Goal: Task Accomplishment & Management: Complete application form

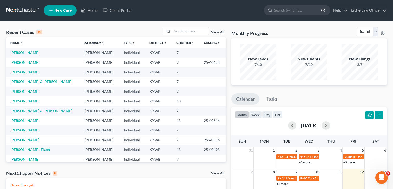
click at [22, 51] on link "[PERSON_NAME]" at bounding box center [24, 52] width 29 height 4
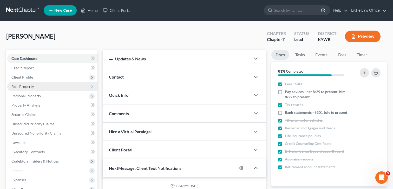
scroll to position [186, 0]
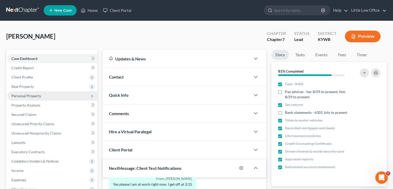
click at [30, 97] on span "Personal Property" at bounding box center [26, 96] width 30 height 4
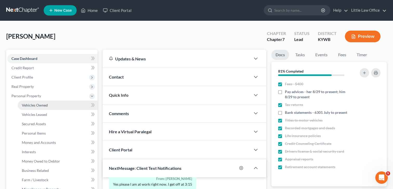
click at [43, 106] on span "Vehicles Owned" at bounding box center [35, 105] width 26 height 4
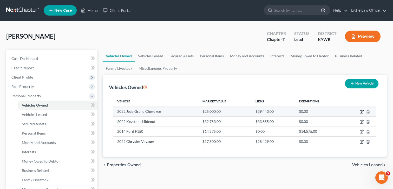
click at [360, 112] on icon "button" at bounding box center [361, 112] width 3 height 3
select select "0"
select select "4"
select select "0"
select select "3"
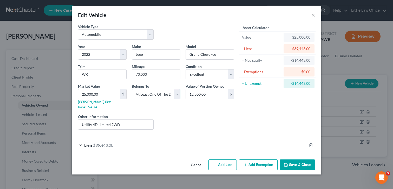
click at [179, 95] on select "Select Debtor 1 Only Debtor 2 Only Debtor 1 And Debtor 2 Only At Least One Of T…" at bounding box center [156, 94] width 49 height 10
click at [132, 89] on select "Select Debtor 1 Only Debtor 2 Only Debtor 1 And Debtor 2 Only At Least One Of T…" at bounding box center [156, 94] width 49 height 10
click at [312, 15] on button "×" at bounding box center [313, 15] width 4 height 6
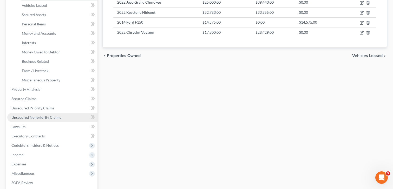
scroll to position [116, 0]
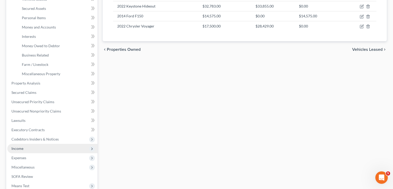
click at [30, 147] on span "Income" at bounding box center [52, 148] width 90 height 9
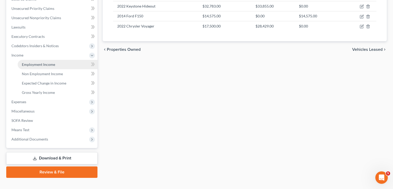
click at [41, 65] on span "Employment Income" at bounding box center [38, 64] width 33 height 4
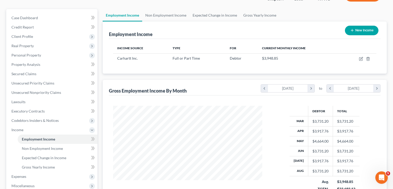
scroll to position [43, 0]
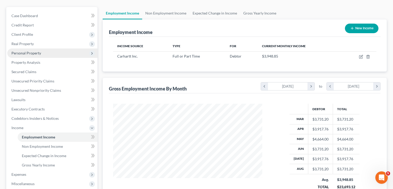
click at [31, 56] on span "Personal Property" at bounding box center [52, 53] width 90 height 9
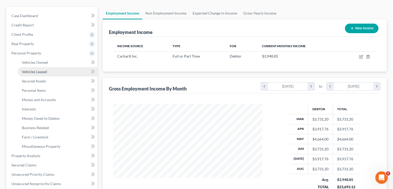
click at [41, 73] on span "Vehicles Leased" at bounding box center [34, 72] width 25 height 4
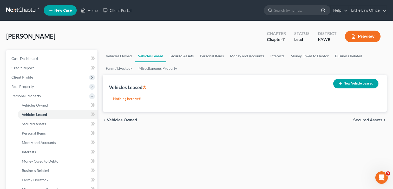
click at [181, 54] on link "Secured Assets" at bounding box center [181, 56] width 30 height 12
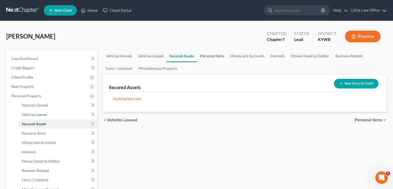
click at [212, 57] on link "Personal Items" at bounding box center [212, 56] width 30 height 12
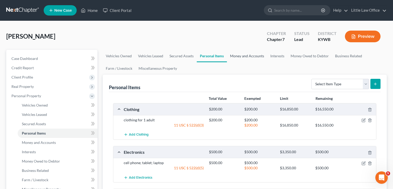
click at [240, 52] on link "Money and Accounts" at bounding box center [247, 56] width 40 height 12
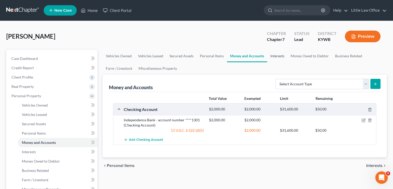
click at [273, 55] on link "Interests" at bounding box center [277, 56] width 20 height 12
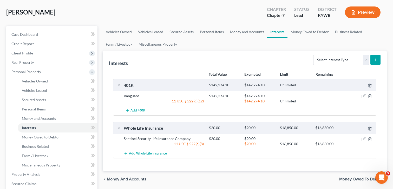
scroll to position [25, 0]
drag, startPoint x: 303, startPoint y: 29, endPoint x: 306, endPoint y: 29, distance: 3.7
click at [303, 29] on link "Money Owed to Debtor" at bounding box center [309, 31] width 44 height 12
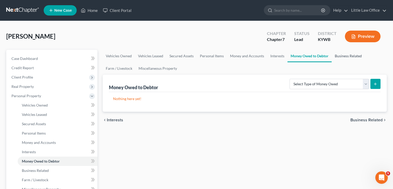
click at [352, 57] on link "Business Related" at bounding box center [347, 56] width 33 height 12
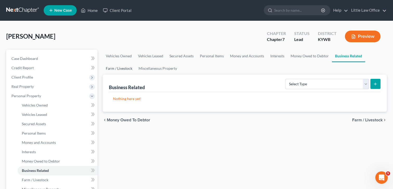
click at [127, 70] on link "Farm / Livestock" at bounding box center [119, 68] width 33 height 12
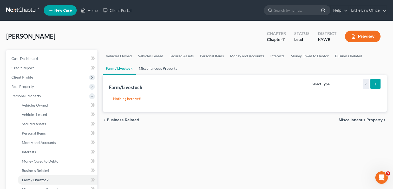
click at [154, 68] on link "Miscellaneous Property" at bounding box center [158, 68] width 45 height 12
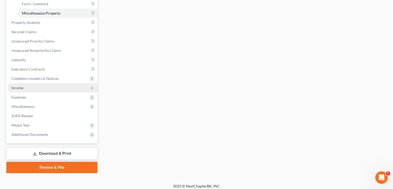
scroll to position [166, 0]
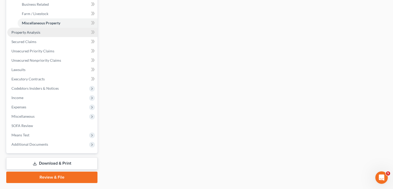
click at [45, 31] on link "Property Analysis" at bounding box center [52, 32] width 90 height 9
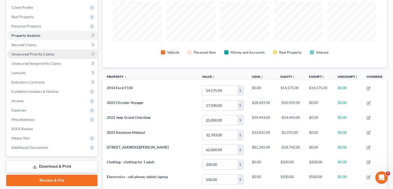
scroll to position [70, 0]
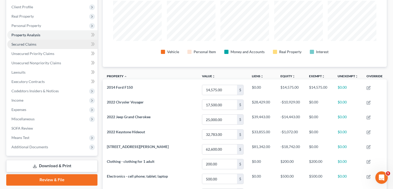
click at [15, 47] on link "Secured Claims" at bounding box center [52, 44] width 90 height 9
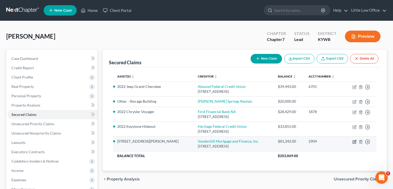
click at [354, 143] on icon "button" at bounding box center [353, 141] width 3 height 3
select select "44"
select select "2"
select select "3"
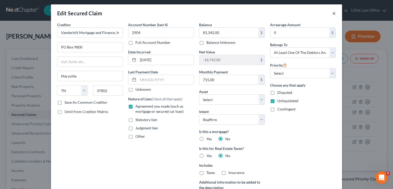
scroll to position [2, 0]
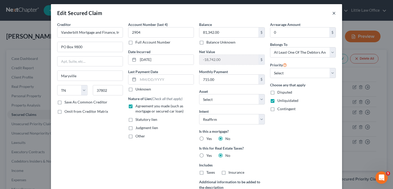
click at [333, 13] on button "×" at bounding box center [334, 13] width 4 height 6
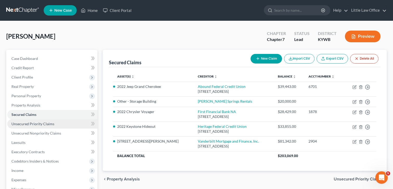
click at [27, 127] on link "Unsecured Priority Claims" at bounding box center [52, 123] width 90 height 9
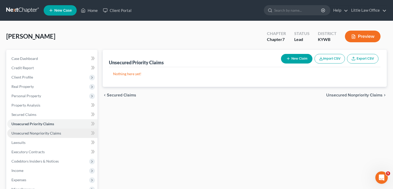
click at [55, 134] on span "Unsecured Nonpriority Claims" at bounding box center [36, 133] width 50 height 4
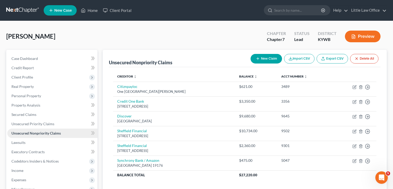
click at [29, 136] on link "Unsecured Nonpriority Claims" at bounding box center [52, 133] width 90 height 9
click at [22, 140] on span "Lawsuits" at bounding box center [18, 142] width 14 height 4
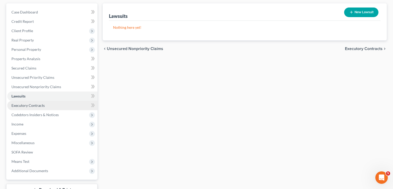
click at [29, 109] on link "Executory Contracts" at bounding box center [52, 105] width 90 height 9
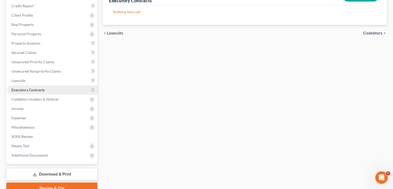
click at [59, 99] on span "Codebtors Insiders & Notices" at bounding box center [52, 99] width 90 height 9
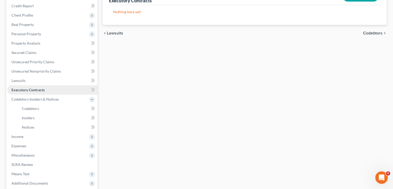
scroll to position [61, 0]
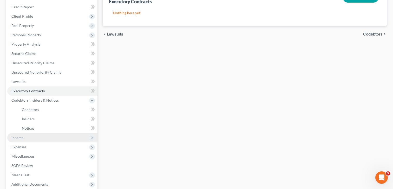
click at [32, 140] on span "Income" at bounding box center [52, 137] width 90 height 9
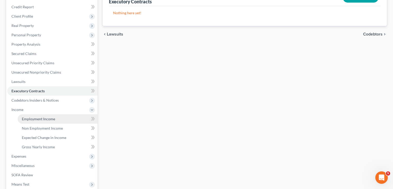
click at [26, 116] on link "Employment Income" at bounding box center [58, 118] width 80 height 9
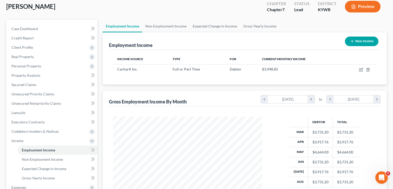
scroll to position [93, 159]
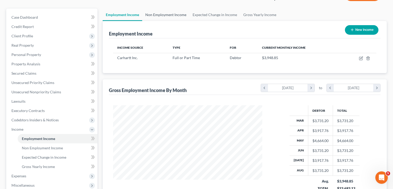
click at [176, 16] on link "Non Employment Income" at bounding box center [165, 15] width 47 height 12
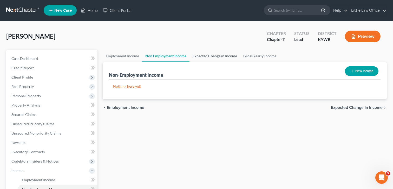
click at [212, 59] on link "Expected Change in Income" at bounding box center [214, 56] width 51 height 12
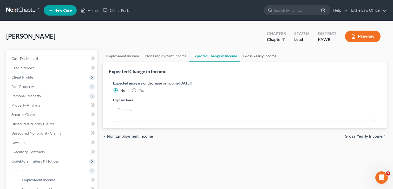
click at [257, 56] on link "Gross Yearly Income" at bounding box center [259, 56] width 39 height 12
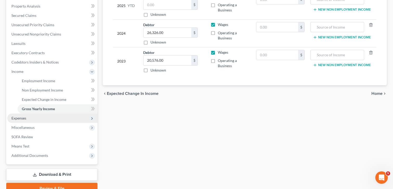
click at [24, 119] on span "Expenses" at bounding box center [18, 118] width 15 height 4
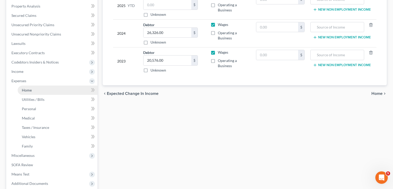
click at [33, 89] on link "Home" at bounding box center [58, 90] width 80 height 9
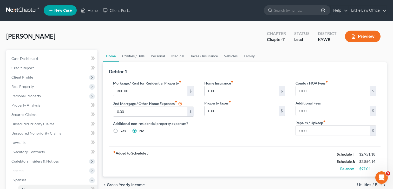
click at [134, 55] on link "Utilities / Bills" at bounding box center [133, 56] width 29 height 12
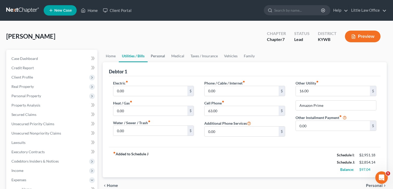
click at [154, 55] on link "Personal" at bounding box center [157, 56] width 21 height 12
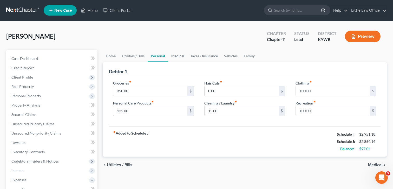
click at [181, 55] on link "Medical" at bounding box center [177, 56] width 19 height 12
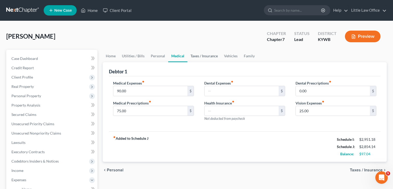
click at [205, 57] on link "Taxes / Insurance" at bounding box center [203, 56] width 33 height 12
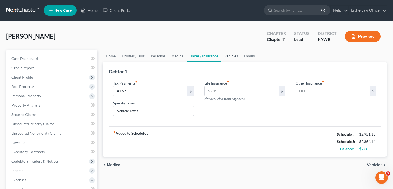
click at [233, 55] on link "Vehicles" at bounding box center [231, 56] width 20 height 12
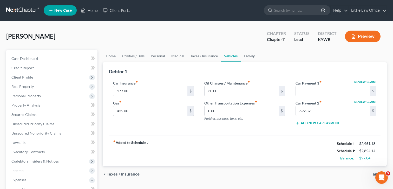
click at [253, 56] on link "Family" at bounding box center [248, 56] width 17 height 12
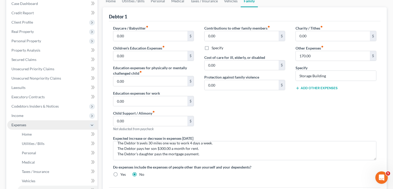
scroll to position [62, 0]
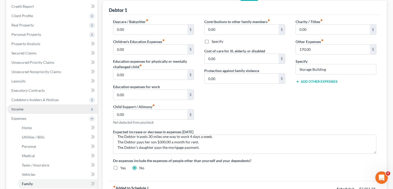
click at [18, 109] on span "Income" at bounding box center [17, 109] width 12 height 4
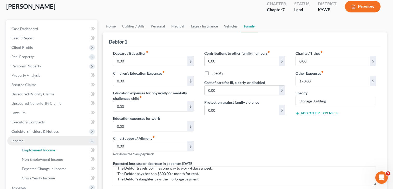
scroll to position [0, 0]
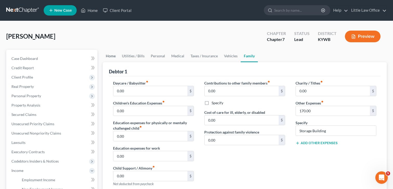
click at [111, 56] on link "Home" at bounding box center [111, 56] width 16 height 12
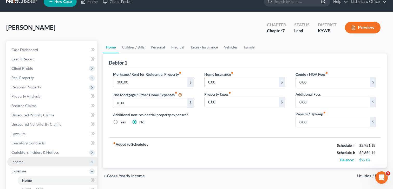
scroll to position [8, 0]
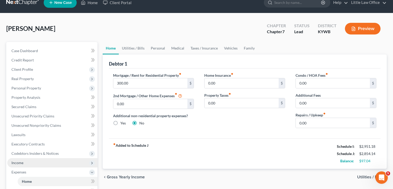
click at [26, 162] on span "Income" at bounding box center [52, 162] width 90 height 9
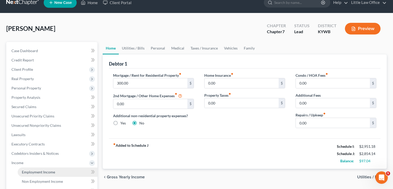
click at [31, 174] on span "Employment Income" at bounding box center [38, 172] width 33 height 4
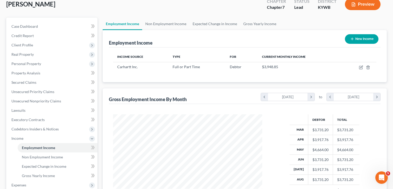
scroll to position [35, 0]
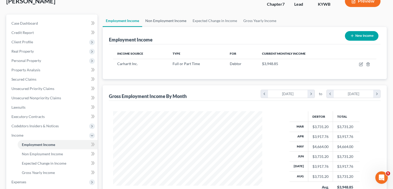
click at [169, 23] on link "Non Employment Income" at bounding box center [165, 21] width 47 height 12
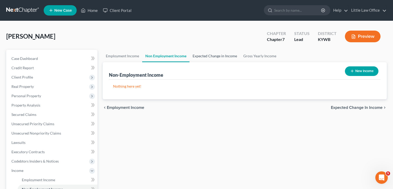
click at [212, 54] on link "Expected Change in Income" at bounding box center [214, 56] width 51 height 12
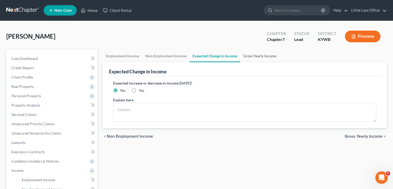
click at [252, 58] on link "Gross Yearly Income" at bounding box center [259, 56] width 39 height 12
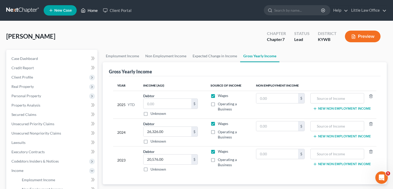
click at [91, 12] on link "Home" at bounding box center [89, 10] width 22 height 9
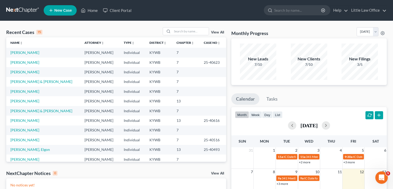
click at [219, 31] on link "View All" at bounding box center [217, 33] width 13 height 4
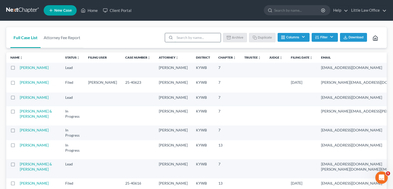
click at [190, 40] on input "search" at bounding box center [197, 37] width 46 height 9
type input "[PERSON_NAME]"
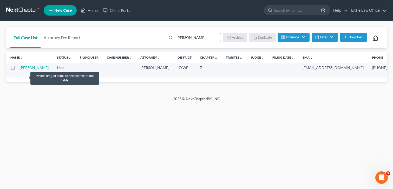
click at [24, 76] on td "[PERSON_NAME]" at bounding box center [36, 70] width 33 height 15
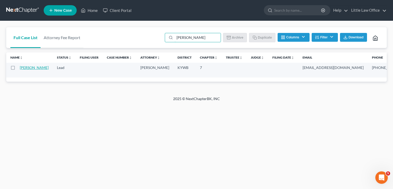
click at [23, 69] on link "[PERSON_NAME]" at bounding box center [34, 67] width 29 height 4
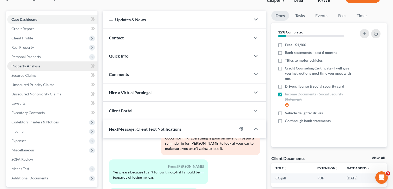
scroll to position [39, 0]
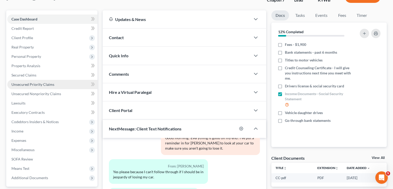
click at [28, 86] on span "Unsecured Priority Claims" at bounding box center [32, 84] width 43 height 4
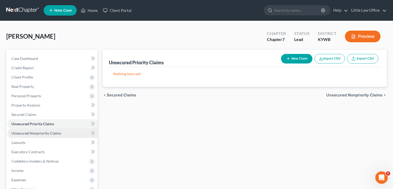
click at [45, 131] on span "Unsecured Nonpriority Claims" at bounding box center [36, 133] width 50 height 4
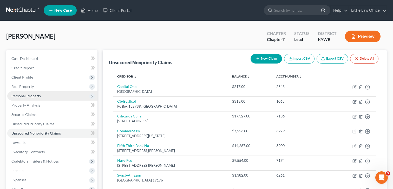
click at [29, 96] on span "Personal Property" at bounding box center [26, 96] width 30 height 4
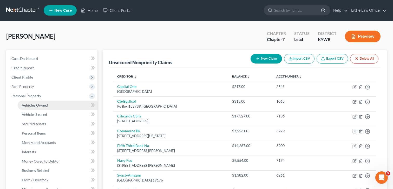
click at [38, 107] on span "Vehicles Owned" at bounding box center [35, 105] width 26 height 4
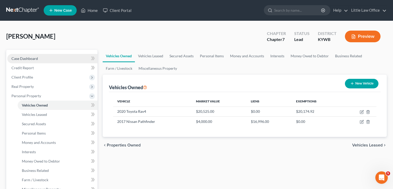
click at [23, 57] on span "Case Dashboard" at bounding box center [24, 58] width 26 height 4
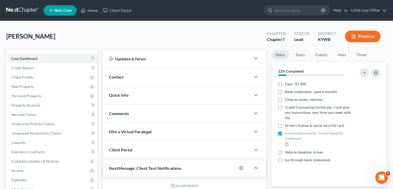
scroll to position [113, 0]
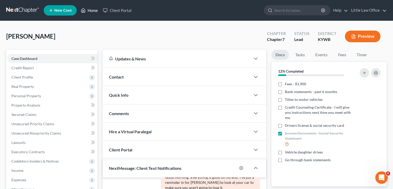
click at [93, 11] on link "Home" at bounding box center [89, 10] width 22 height 9
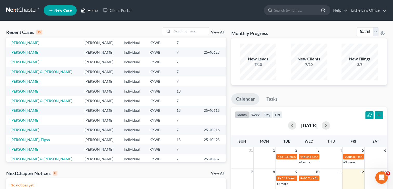
scroll to position [22, 0]
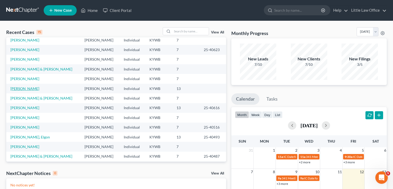
click at [26, 89] on link "[PERSON_NAME]" at bounding box center [24, 88] width 29 height 4
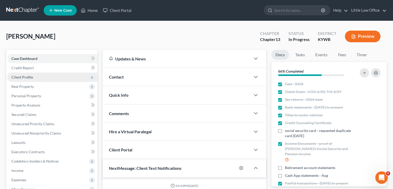
scroll to position [50, 0]
click at [34, 73] on span "Client Profile" at bounding box center [52, 77] width 90 height 9
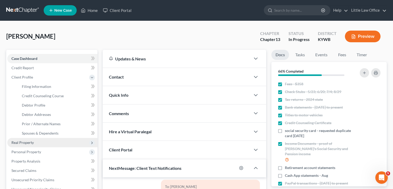
drag, startPoint x: 30, startPoint y: 144, endPoint x: 35, endPoint y: 141, distance: 5.5
click at [30, 144] on span "Real Property" at bounding box center [22, 142] width 22 height 4
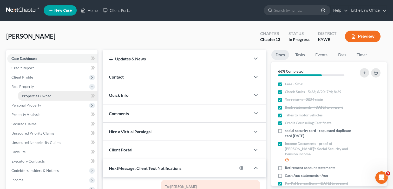
click at [32, 96] on span "Properties Owned" at bounding box center [37, 96] width 30 height 4
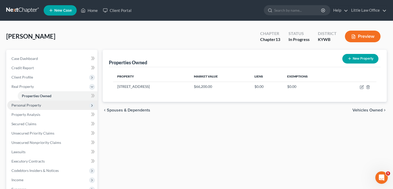
click at [37, 106] on span "Personal Property" at bounding box center [26, 105] width 30 height 4
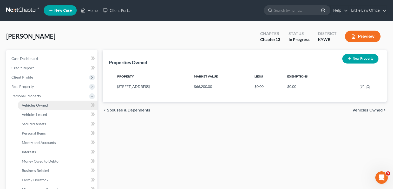
click at [43, 107] on link "Vehicles Owned" at bounding box center [58, 105] width 80 height 9
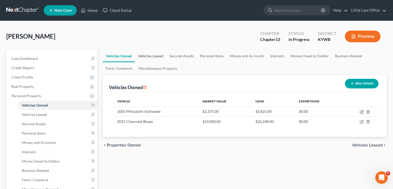
click at [155, 58] on link "Vehicles Leased" at bounding box center [150, 56] width 31 height 12
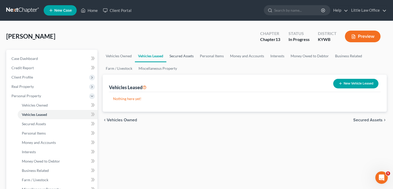
click at [188, 57] on link "Secured Assets" at bounding box center [181, 56] width 30 height 12
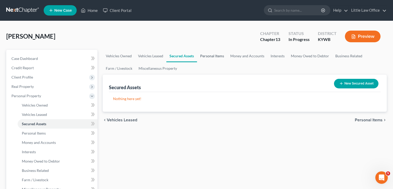
click at [215, 55] on link "Personal Items" at bounding box center [212, 56] width 30 height 12
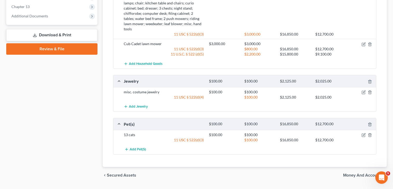
scroll to position [306, 0]
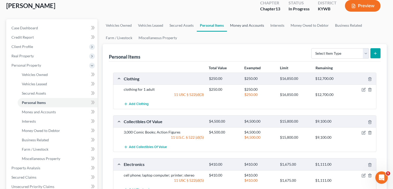
click at [246, 27] on link "Money and Accounts" at bounding box center [247, 25] width 40 height 12
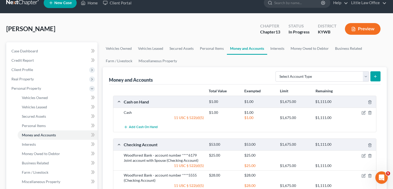
scroll to position [7, 0]
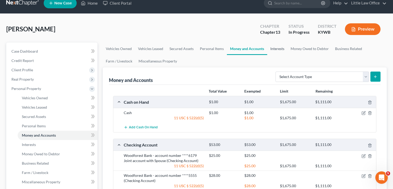
click at [278, 49] on link "Interests" at bounding box center [277, 49] width 20 height 12
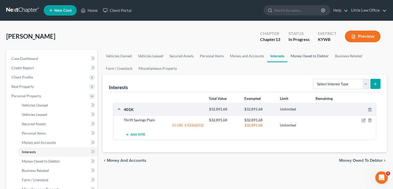
click at [302, 56] on link "Money Owed to Debtor" at bounding box center [309, 56] width 44 height 12
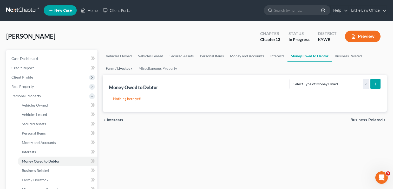
click at [117, 68] on link "Farm / Livestock" at bounding box center [119, 68] width 33 height 12
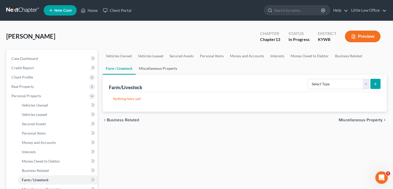
click at [145, 68] on link "Miscellaneous Property" at bounding box center [158, 68] width 45 height 12
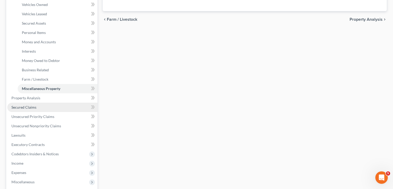
scroll to position [110, 0]
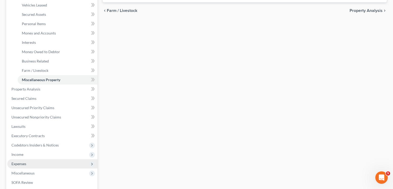
click at [23, 166] on span "Expenses" at bounding box center [18, 164] width 15 height 4
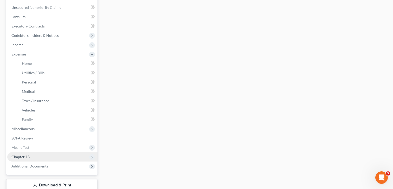
click at [37, 155] on span "Chapter 13" at bounding box center [52, 156] width 90 height 9
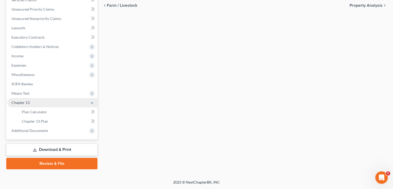
scroll to position [114, 0]
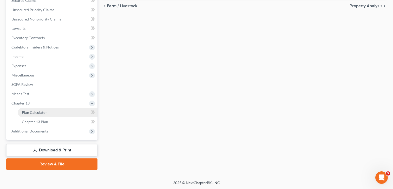
click at [42, 113] on span "Plan Calculator" at bounding box center [34, 112] width 25 height 4
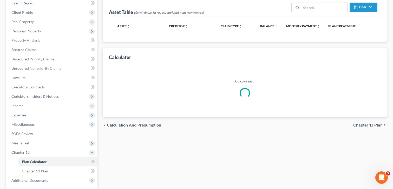
select select "59"
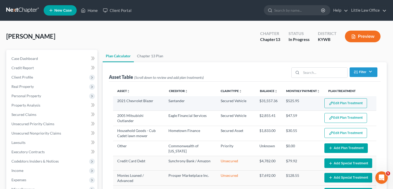
click at [360, 99] on button "Edit Plan Treatment" at bounding box center [345, 103] width 43 height 10
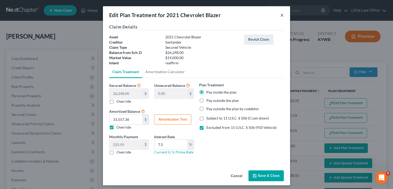
click at [282, 16] on button "×" at bounding box center [282, 15] width 4 height 6
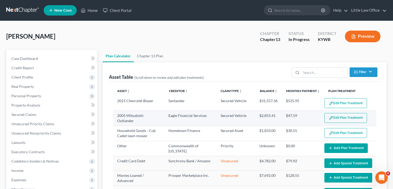
click at [339, 118] on button "Edit Plan Treatment" at bounding box center [345, 118] width 43 height 10
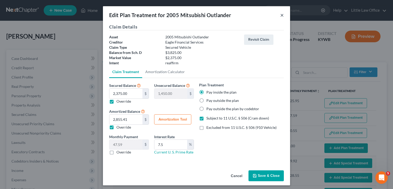
click at [282, 15] on button "×" at bounding box center [282, 15] width 4 height 6
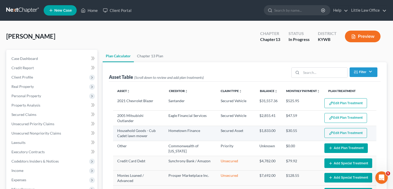
click at [340, 133] on button "Edit Plan Treatment" at bounding box center [345, 133] width 43 height 10
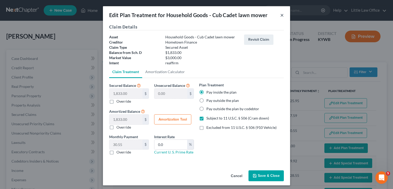
click at [281, 14] on button "×" at bounding box center [282, 15] width 4 height 6
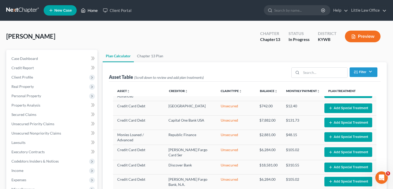
click at [89, 10] on link "Home" at bounding box center [89, 10] width 22 height 9
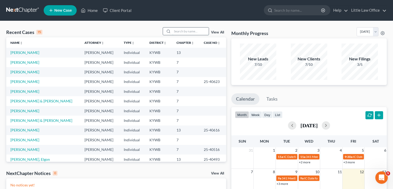
click at [183, 32] on input "search" at bounding box center [190, 32] width 36 height 8
type input "[PERSON_NAME]"
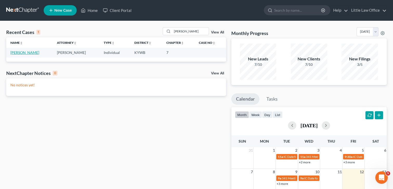
scroll to position [1, 0]
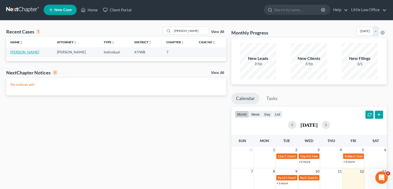
click at [27, 53] on link "[PERSON_NAME]" at bounding box center [24, 52] width 29 height 4
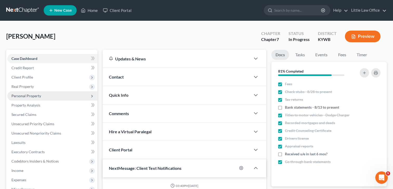
scroll to position [276, 0]
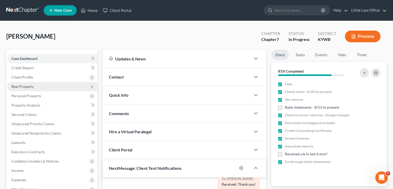
click at [19, 87] on span "Real Property" at bounding box center [22, 86] width 22 height 4
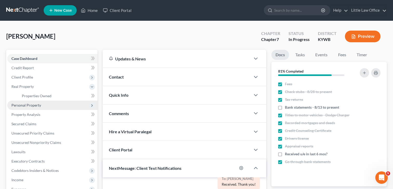
click at [33, 104] on span "Personal Property" at bounding box center [26, 105] width 30 height 4
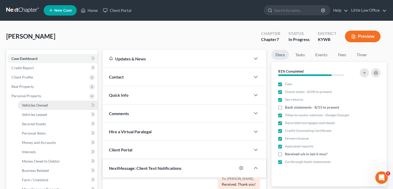
click at [33, 104] on span "Vehicles Owned" at bounding box center [35, 105] width 26 height 4
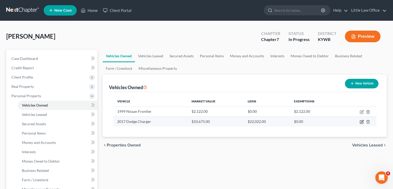
click at [362, 122] on icon "button" at bounding box center [361, 122] width 3 height 3
select select "0"
select select "9"
select select "2"
select select "3"
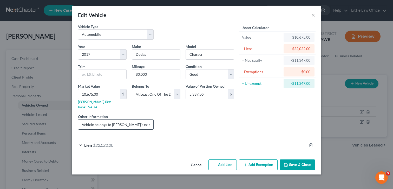
click at [121, 120] on input "Vehicle belongs to [PERSON_NAME]'s ex-spouse. Sedan 4D SXT V6" at bounding box center [115, 125] width 75 height 10
click at [313, 16] on button "×" at bounding box center [313, 15] width 4 height 6
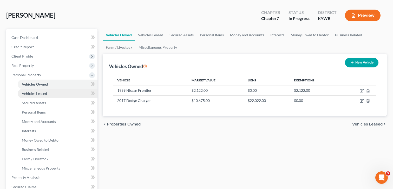
scroll to position [22, 0]
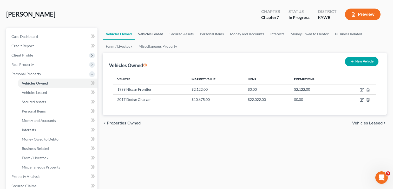
click at [151, 31] on link "Vehicles Leased" at bounding box center [150, 34] width 31 height 12
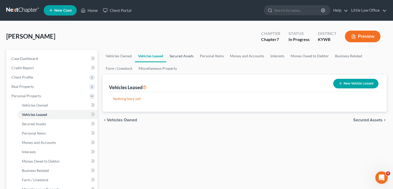
click at [179, 53] on link "Secured Assets" at bounding box center [181, 56] width 30 height 12
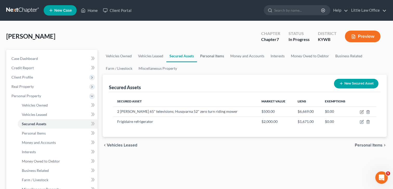
click at [212, 58] on link "Personal Items" at bounding box center [212, 56] width 30 height 12
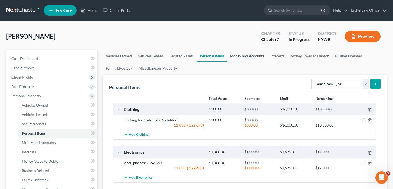
click at [240, 57] on link "Money and Accounts" at bounding box center [247, 56] width 40 height 12
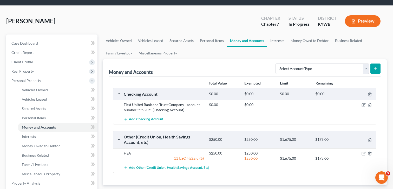
scroll to position [17, 0]
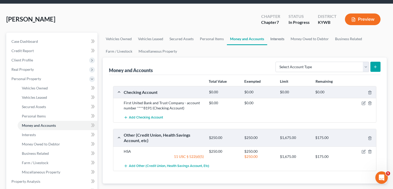
click at [281, 38] on link "Interests" at bounding box center [277, 39] width 20 height 12
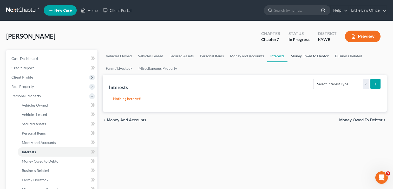
click at [301, 57] on link "Money Owed to Debtor" at bounding box center [309, 56] width 44 height 12
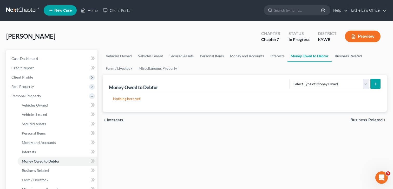
click at [352, 57] on link "Business Related" at bounding box center [347, 56] width 33 height 12
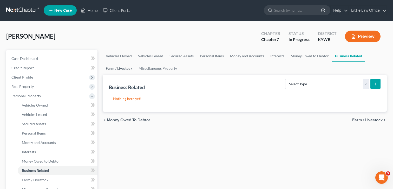
click at [120, 70] on link "Farm / Livestock" at bounding box center [119, 68] width 33 height 12
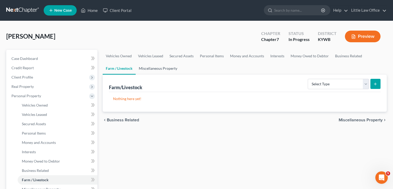
click at [170, 68] on link "Miscellaneous Property" at bounding box center [158, 68] width 45 height 12
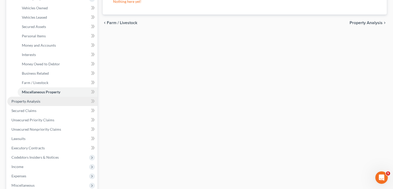
click at [35, 102] on span "Property Analysis" at bounding box center [25, 101] width 29 height 4
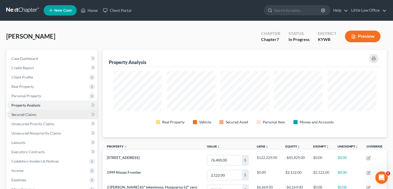
scroll to position [87, 284]
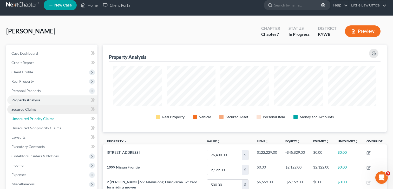
click at [38, 114] on ul "Case Dashboard Payments Invoices Payments Payments Credit Report Client Profile" at bounding box center [52, 133] width 90 height 168
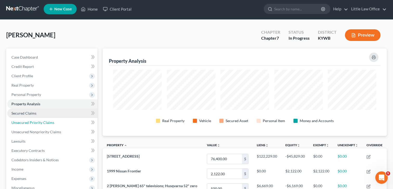
scroll to position [0, 0]
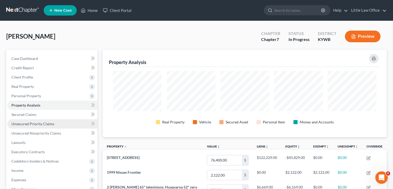
click at [33, 125] on span "Unsecured Priority Claims" at bounding box center [32, 124] width 43 height 4
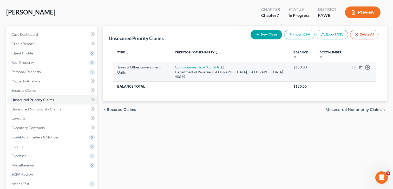
scroll to position [25, 0]
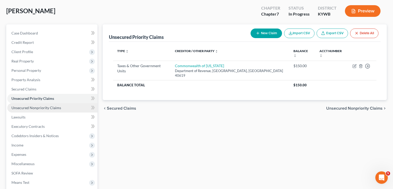
click at [17, 107] on span "Unsecured Nonpriority Claims" at bounding box center [36, 108] width 50 height 4
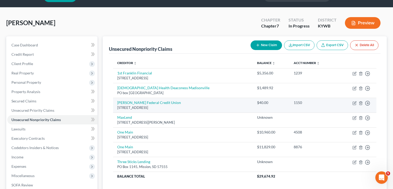
scroll to position [14, 0]
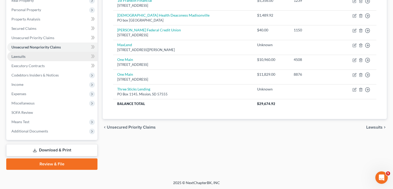
click at [25, 56] on span "Lawsuits" at bounding box center [18, 56] width 14 height 4
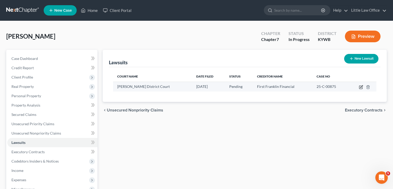
click at [360, 87] on icon "button" at bounding box center [361, 86] width 2 height 2
select select "18"
select select "0"
select select "4"
select select "18"
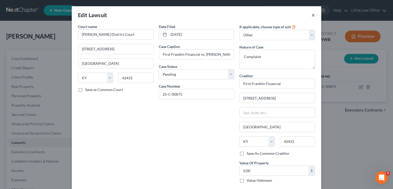
click at [312, 14] on button "×" at bounding box center [313, 15] width 4 height 6
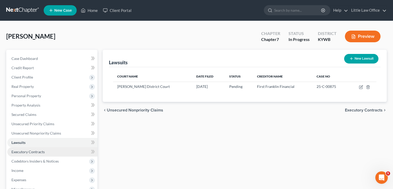
click at [48, 153] on link "Executory Contracts" at bounding box center [52, 151] width 90 height 9
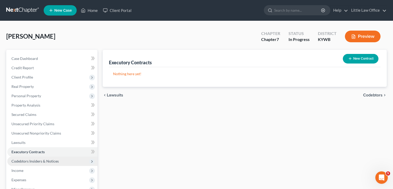
click at [40, 161] on span "Codebtors Insiders & Notices" at bounding box center [34, 161] width 47 height 4
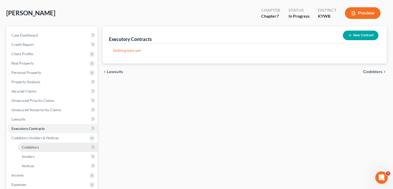
click at [21, 150] on link "Codebtors" at bounding box center [58, 147] width 80 height 9
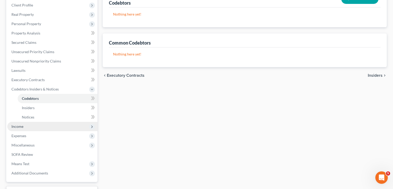
click at [44, 125] on span "Income" at bounding box center [52, 126] width 90 height 9
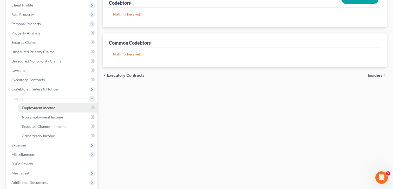
click at [39, 108] on span "Employment Income" at bounding box center [38, 108] width 33 height 4
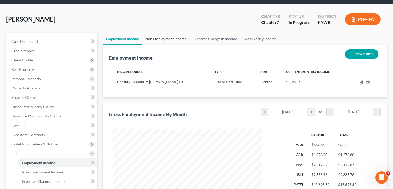
click at [172, 39] on link "Non Employment Income" at bounding box center [165, 39] width 47 height 12
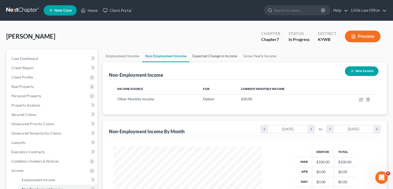
click at [206, 57] on link "Expected Change in Income" at bounding box center [214, 56] width 51 height 12
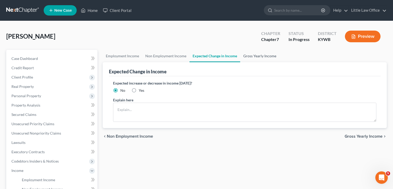
click at [261, 57] on link "Gross Yearly Income" at bounding box center [259, 56] width 39 height 12
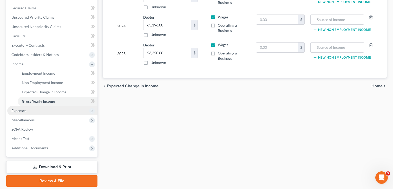
click at [49, 110] on span "Expenses" at bounding box center [52, 110] width 90 height 9
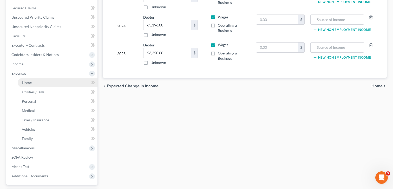
click at [38, 85] on link "Home" at bounding box center [58, 82] width 80 height 9
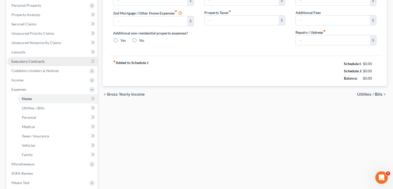
type input "943.00"
type input "0.00"
radio input "true"
type input "0.00"
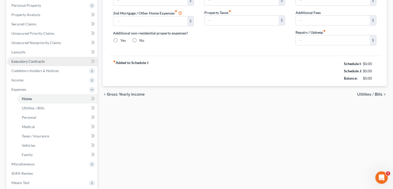
type input "0.00"
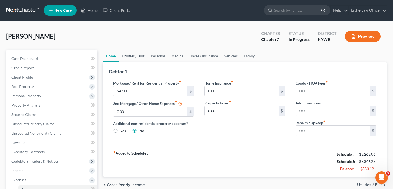
click at [131, 54] on link "Utilities / Bills" at bounding box center [133, 56] width 29 height 12
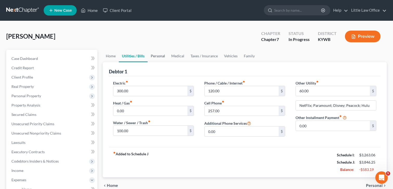
click at [159, 57] on link "Personal" at bounding box center [157, 56] width 21 height 12
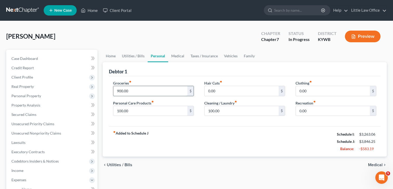
click at [118, 91] on input "900.00" at bounding box center [150, 91] width 74 height 10
click at [122, 89] on input "900.00" at bounding box center [150, 91] width 74 height 10
type input "750.00"
click at [168, 136] on div "fiber_manual_record Added to Schedule J Schedule I: $3,263.06 Schedule J: $3,69…" at bounding box center [244, 141] width 271 height 30
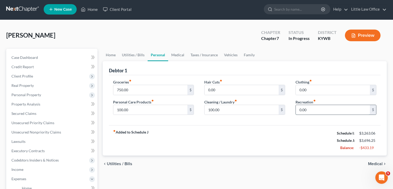
scroll to position [2, 0]
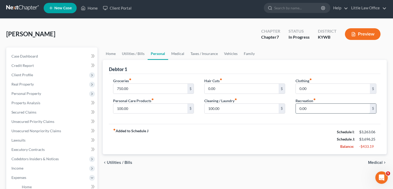
click at [309, 106] on input "0.00" at bounding box center [332, 109] width 74 height 10
type input "100"
click at [322, 87] on input "0.00" at bounding box center [332, 89] width 74 height 10
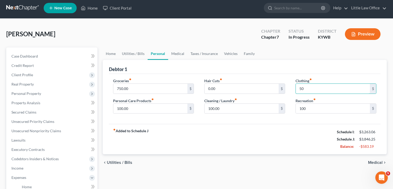
type input "50"
click at [222, 133] on div "fiber_manual_record Added to Schedule J Schedule I: $3,263.06 Schedule J: $3,84…" at bounding box center [244, 139] width 271 height 30
click at [177, 56] on link "Medical" at bounding box center [177, 54] width 19 height 12
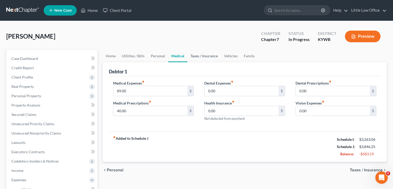
click at [198, 57] on link "Taxes / Insurance" at bounding box center [203, 56] width 33 height 12
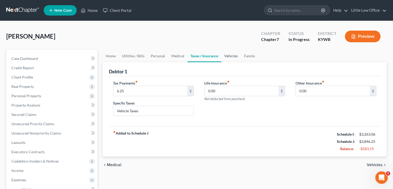
click at [229, 56] on link "Vehicles" at bounding box center [231, 56] width 20 height 12
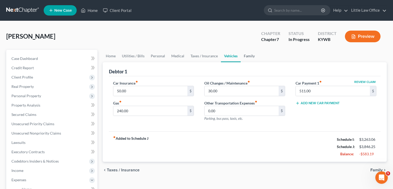
click at [250, 55] on link "Family" at bounding box center [248, 56] width 17 height 12
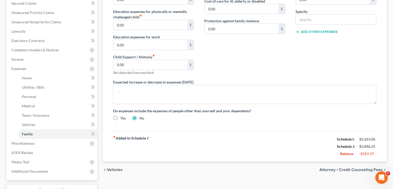
scroll to position [113, 0]
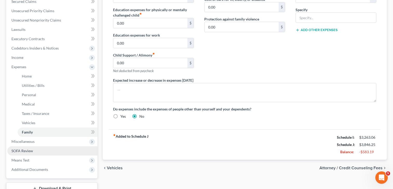
click at [24, 152] on span "SOFA Review" at bounding box center [22, 151] width 22 height 4
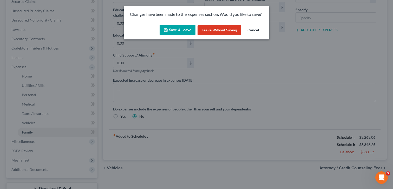
click at [172, 32] on button "Save & Leave" at bounding box center [177, 30] width 36 height 11
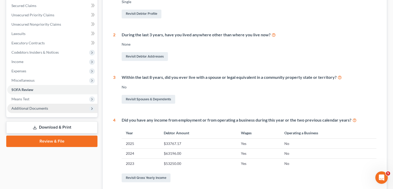
scroll to position [113, 0]
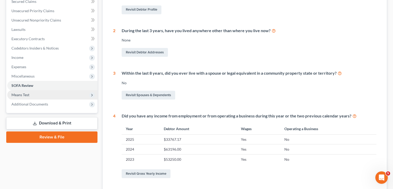
click at [26, 94] on span "Means Test" at bounding box center [20, 95] width 18 height 4
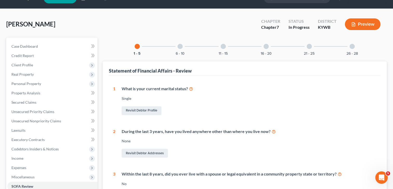
scroll to position [0, 0]
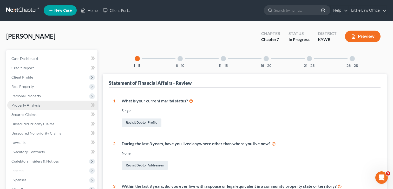
click at [38, 108] on link "Property Analysis" at bounding box center [52, 105] width 90 height 9
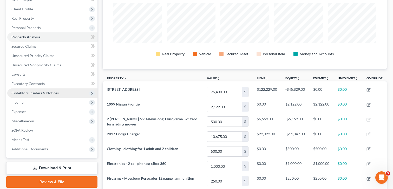
scroll to position [69, 0]
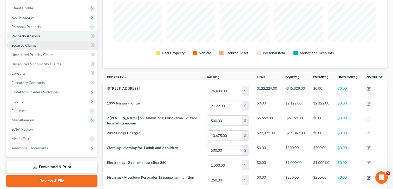
click at [24, 46] on span "Secured Claims" at bounding box center [23, 45] width 25 height 4
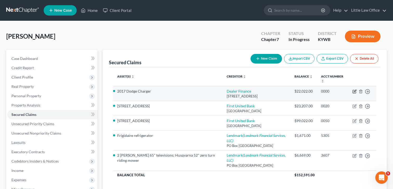
click at [355, 92] on icon "button" at bounding box center [354, 92] width 4 height 4
select select "18"
select select "4"
select select "0"
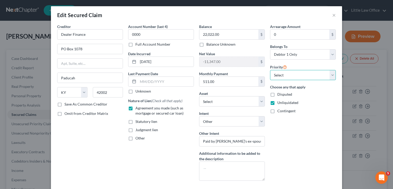
click at [308, 76] on select "Select 1st 2nd 3rd 4th 5th 6th 7th 8th 9th 10th 11th 12th 13th 14th 15th 16th 1…" at bounding box center [303, 75] width 66 height 10
select select "0"
click at [270, 70] on select "Select 1st 2nd 3rd 4th 5th 6th 7th 8th 9th 10th 11th 12th 13th 14th 15th 16th 1…" at bounding box center [303, 75] width 66 height 10
click at [335, 15] on button "×" at bounding box center [334, 15] width 4 height 6
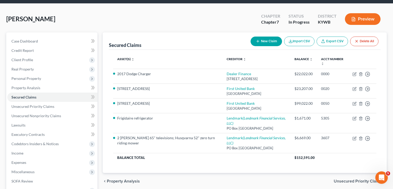
scroll to position [18, 0]
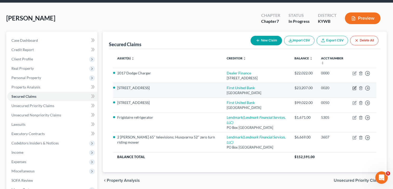
click at [355, 89] on icon "button" at bounding box center [354, 88] width 4 height 4
select select "18"
select select "2"
select select "0"
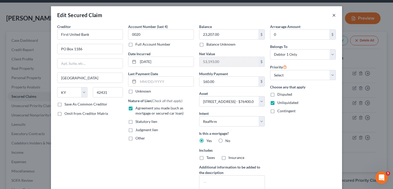
click at [333, 14] on button "×" at bounding box center [334, 15] width 4 height 6
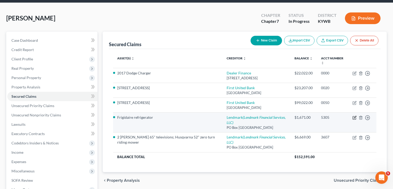
click at [355, 117] on icon "button" at bounding box center [354, 118] width 4 height 4
select select "10"
select select "6"
select select "3"
select select "0"
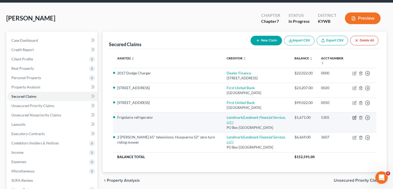
select select "0"
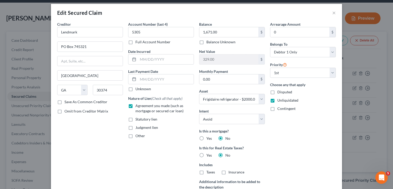
scroll to position [0, 0]
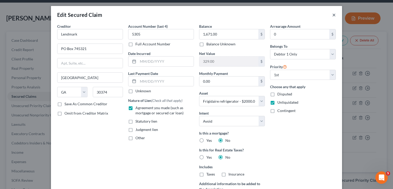
click at [332, 14] on button "×" at bounding box center [334, 15] width 4 height 6
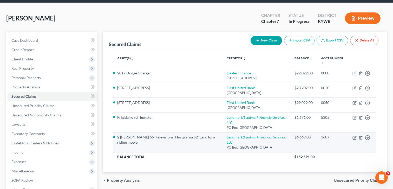
click at [354, 137] on icon "button" at bounding box center [354, 138] width 4 height 4
select select "10"
select select "4"
select select "3"
select select "0"
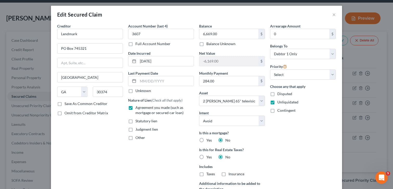
scroll to position [0, 0]
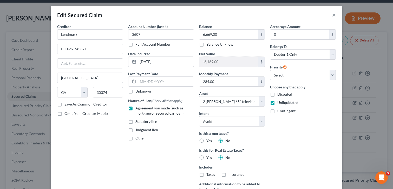
click at [333, 15] on button "×" at bounding box center [334, 15] width 4 height 6
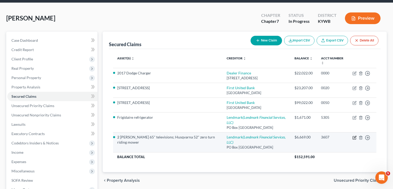
click at [355, 137] on icon "button" at bounding box center [354, 137] width 2 height 2
select select "10"
select select "4"
select select "3"
select select "0"
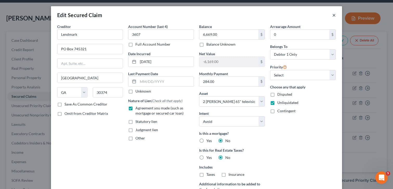
click at [333, 17] on button "×" at bounding box center [334, 15] width 4 height 6
